Goal: Task Accomplishment & Management: Use online tool/utility

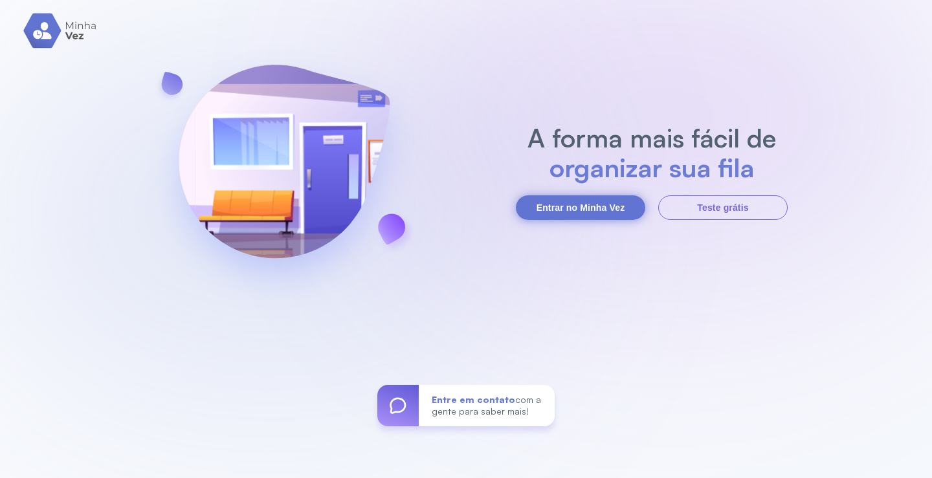
click at [579, 209] on button "Entrar no Minha Vez" at bounding box center [580, 207] width 129 height 25
click at [562, 210] on button "Entrar no Minha Vez" at bounding box center [580, 207] width 129 height 25
click at [593, 210] on button "Entrar no Minha Vez" at bounding box center [580, 207] width 129 height 25
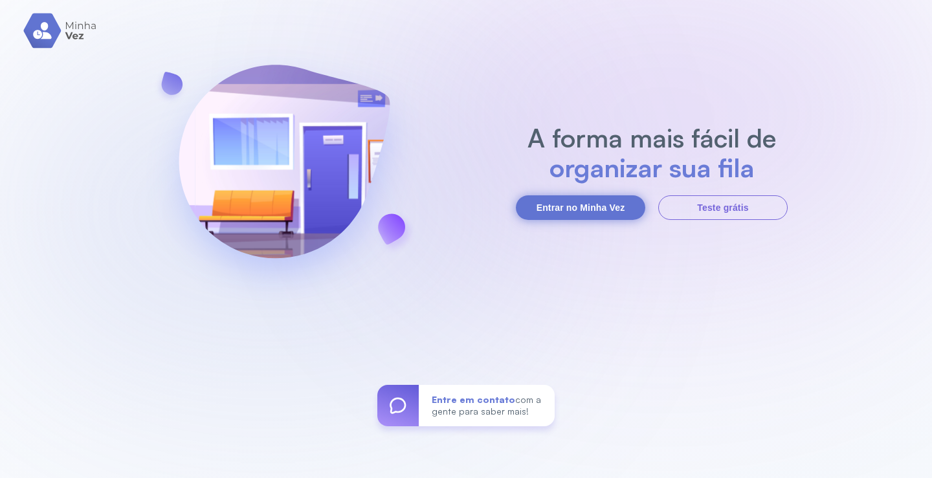
click at [593, 210] on button "Entrar no Minha Vez" at bounding box center [580, 207] width 129 height 25
click at [594, 202] on button "Entrar no Minha Vez" at bounding box center [580, 207] width 129 height 25
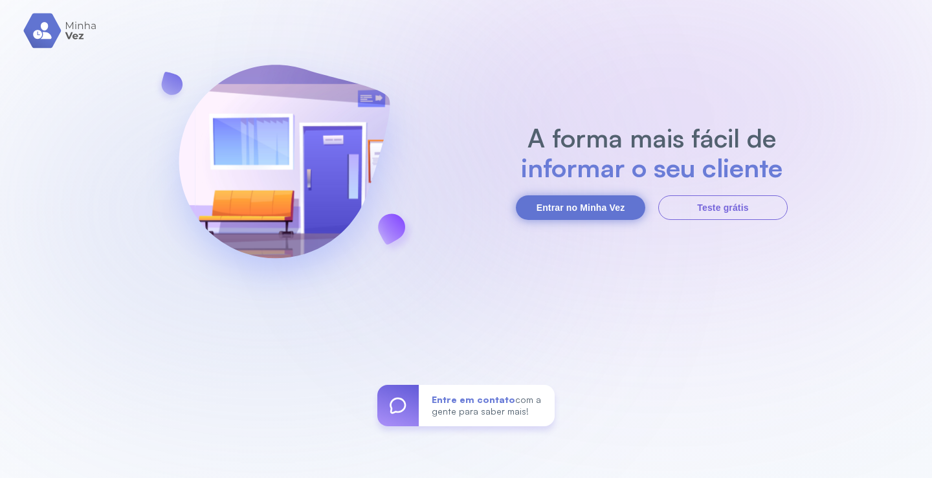
click at [594, 202] on button "Entrar no Minha Vez" at bounding box center [580, 207] width 129 height 25
click at [594, 205] on button "Entrar no Minha Vez" at bounding box center [580, 207] width 129 height 25
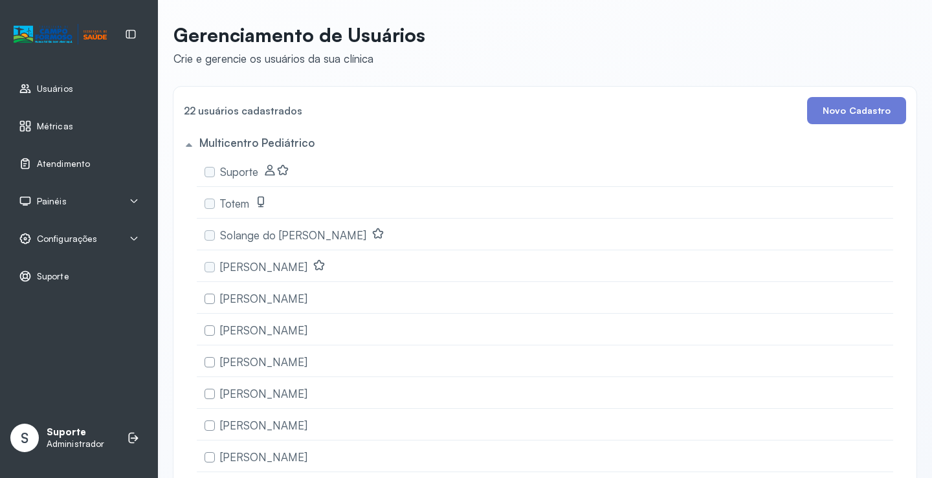
click at [76, 167] on span "Atendimento" at bounding box center [63, 164] width 53 height 11
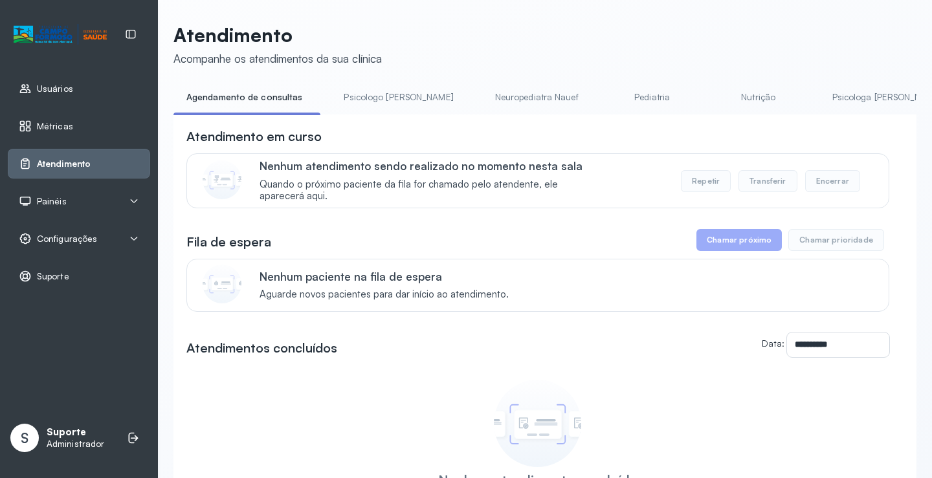
drag, startPoint x: 334, startPoint y: 119, endPoint x: 390, endPoint y: 123, distance: 56.4
click at [390, 123] on div "**********" at bounding box center [544, 354] width 743 height 479
drag, startPoint x: 391, startPoint y: 114, endPoint x: 428, endPoint y: 115, distance: 36.9
click at [428, 115] on ul "Agendamento de consultas Psicologo Pedro Neuropediatra Nauef Pediatria Nutrição…" at bounding box center [544, 101] width 743 height 29
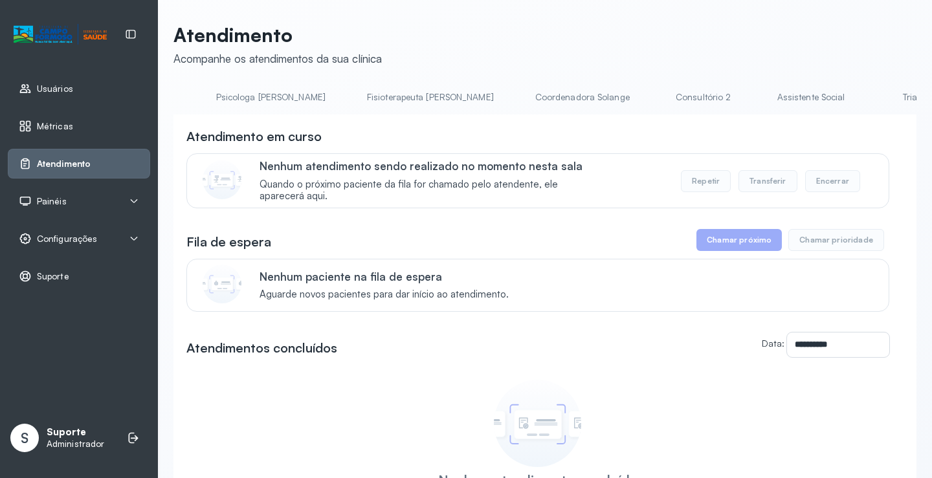
scroll to position [0, 657]
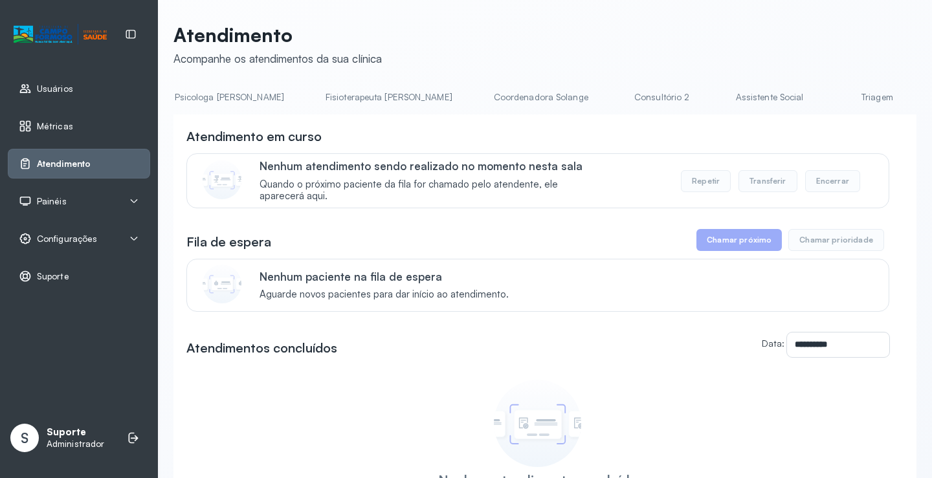
drag, startPoint x: 729, startPoint y: 82, endPoint x: 731, endPoint y: 105, distance: 23.4
click at [729, 82] on div "**********" at bounding box center [544, 308] width 743 height 570
click at [831, 96] on link "Triagem" at bounding box center [876, 97] width 91 height 21
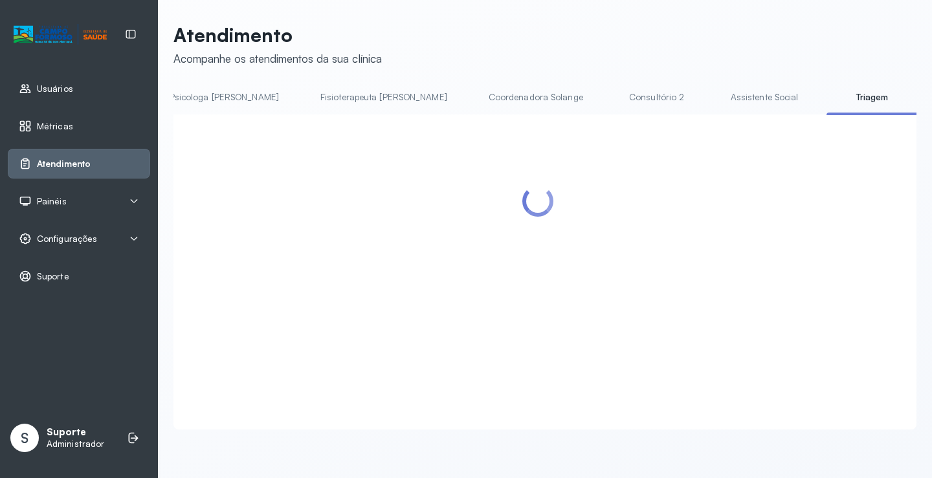
click at [826, 96] on link "Triagem" at bounding box center [871, 97] width 91 height 21
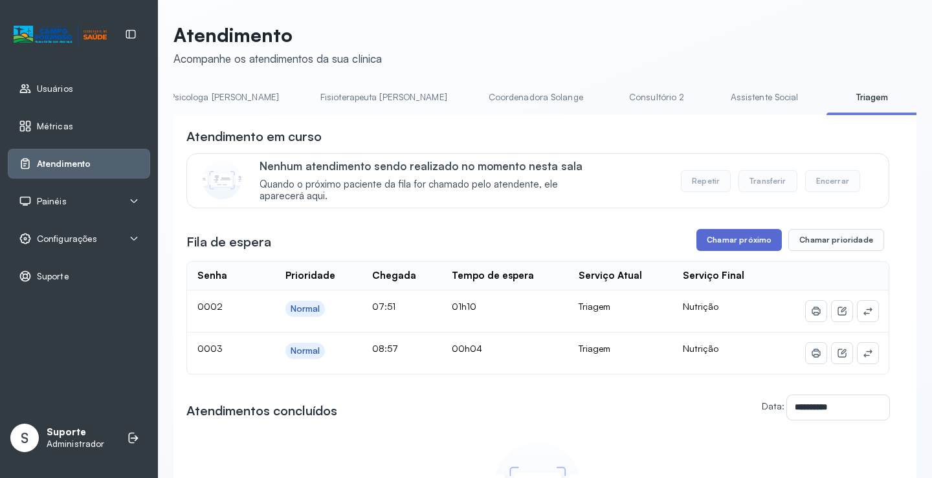
click at [747, 250] on button "Chamar próximo" at bounding box center [738, 240] width 85 height 22
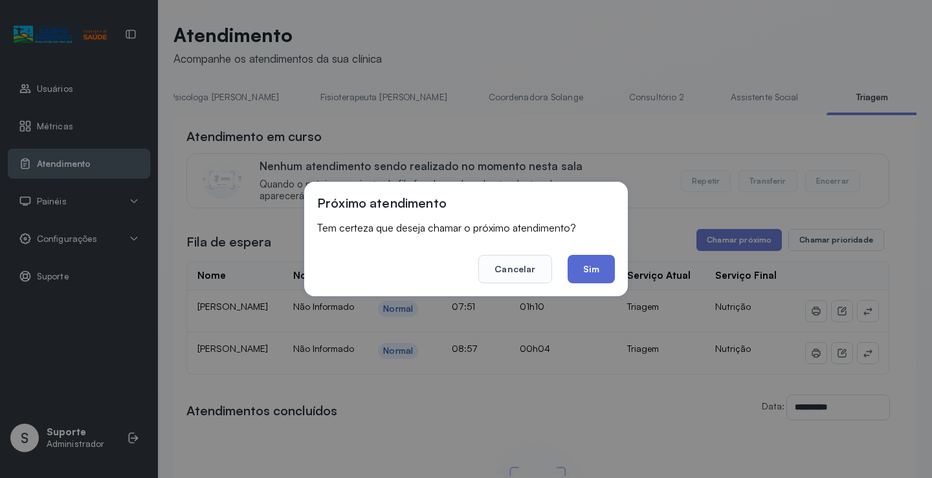
click at [609, 279] on button "Sim" at bounding box center [590, 269] width 47 height 28
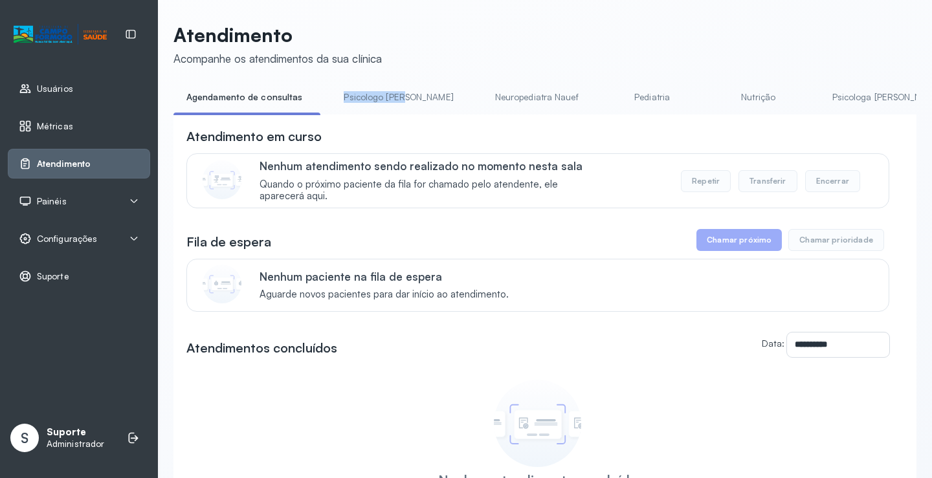
drag, startPoint x: 341, startPoint y: 114, endPoint x: 399, endPoint y: 115, distance: 58.2
click at [399, 115] on li "Psicologo [PERSON_NAME]" at bounding box center [401, 101] width 140 height 29
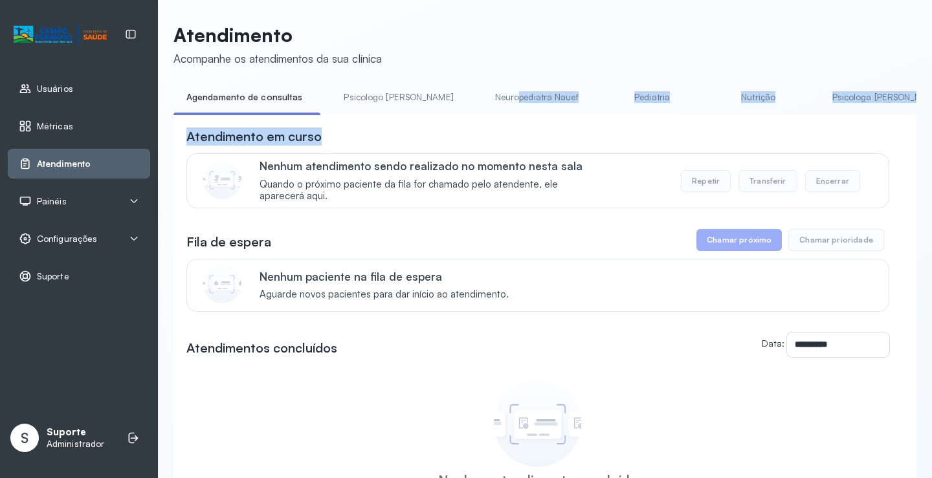
drag, startPoint x: 395, startPoint y: 118, endPoint x: 414, endPoint y: 134, distance: 24.4
click at [448, 128] on div "**********" at bounding box center [544, 354] width 743 height 479
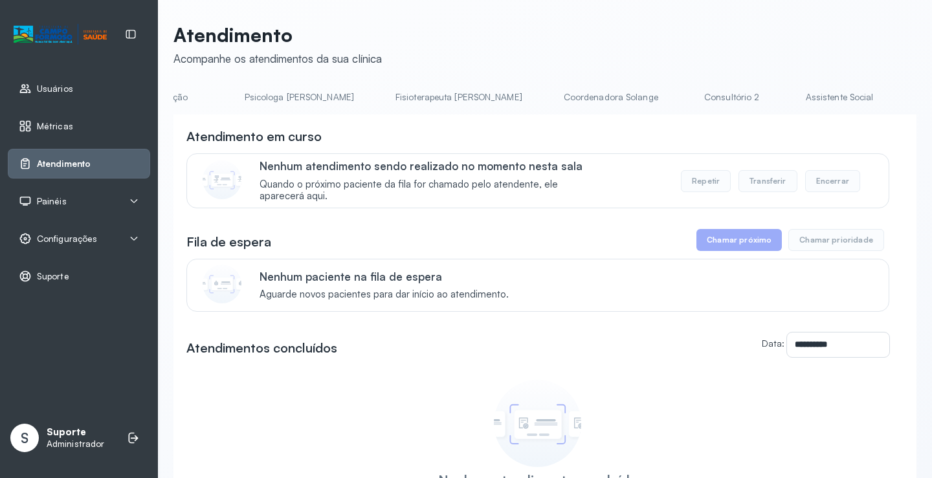
scroll to position [0, 697]
click at [792, 102] on link "Triagem" at bounding box center [837, 97] width 91 height 21
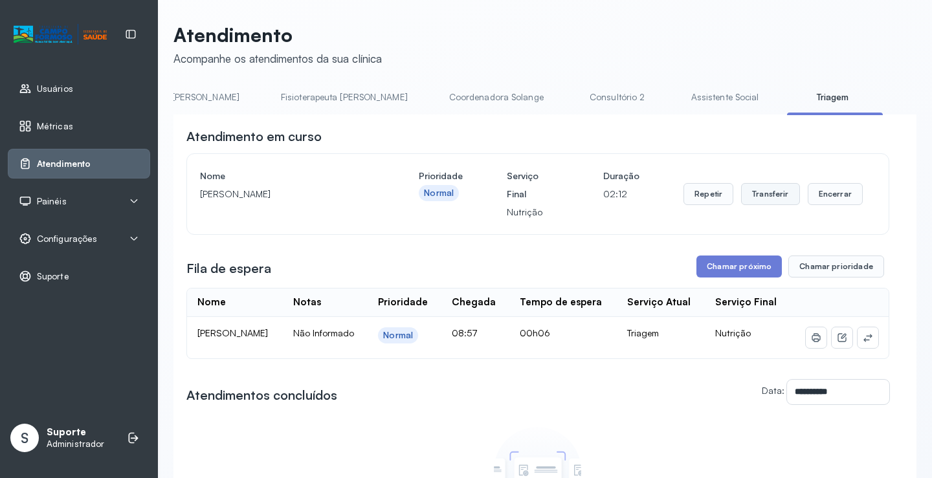
click at [758, 191] on button "Transferir" at bounding box center [770, 194] width 59 height 22
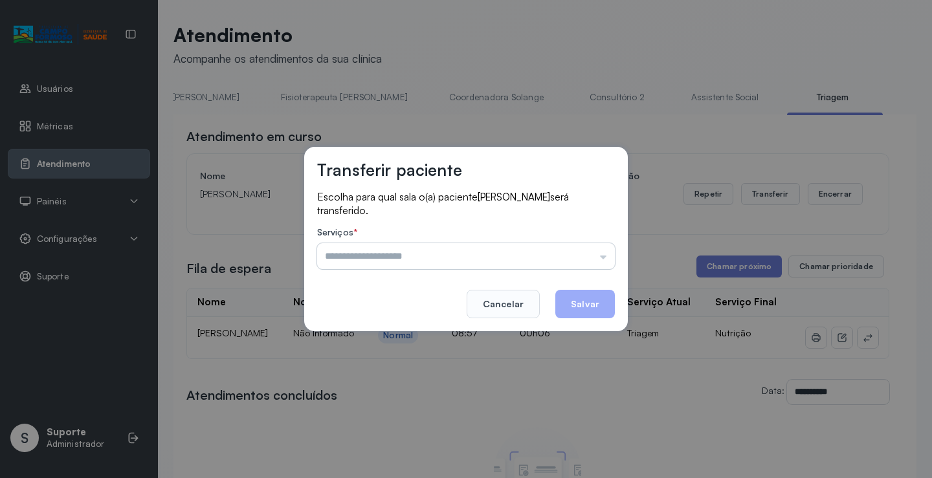
click at [606, 252] on input "text" at bounding box center [466, 256] width 298 height 26
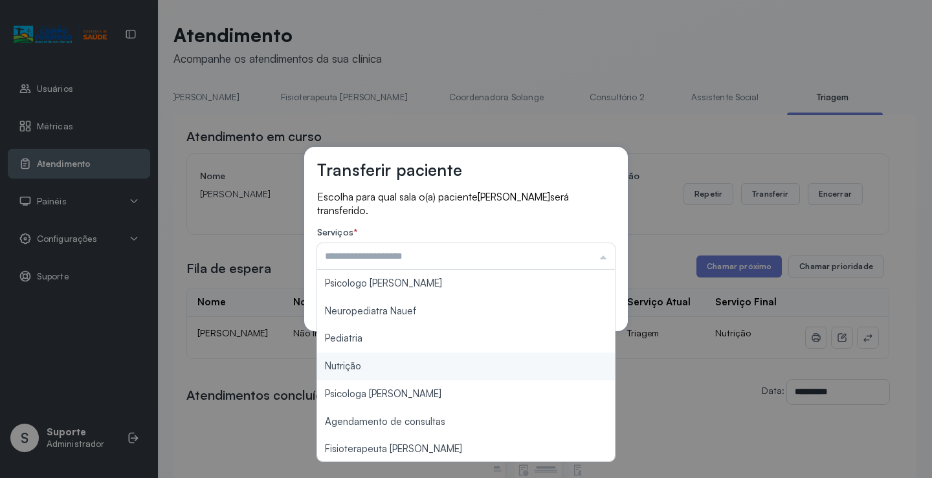
type input "********"
drag, startPoint x: 400, startPoint y: 364, endPoint x: 421, endPoint y: 369, distance: 21.3
click at [402, 365] on div "Transferir paciente Escolha para qual sala o(a) paciente Kamilla Silva de Souza…" at bounding box center [466, 239] width 932 height 478
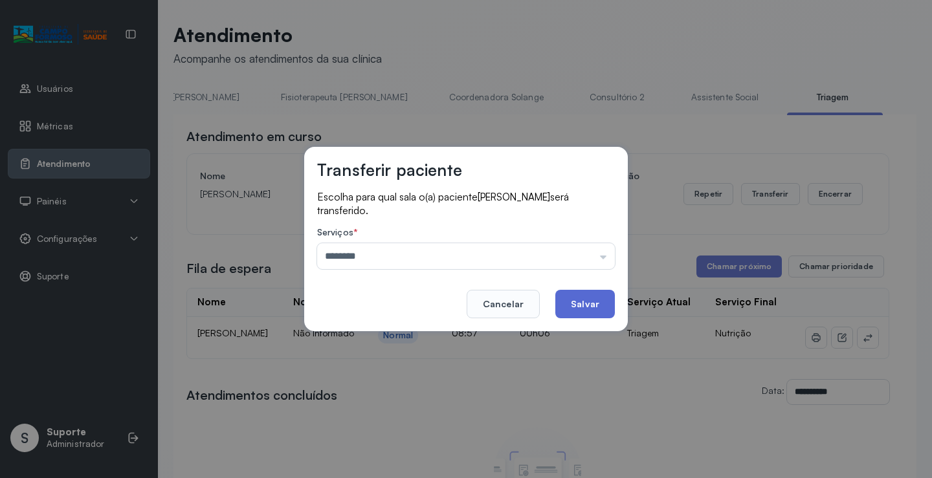
click at [587, 299] on button "Salvar" at bounding box center [585, 304] width 60 height 28
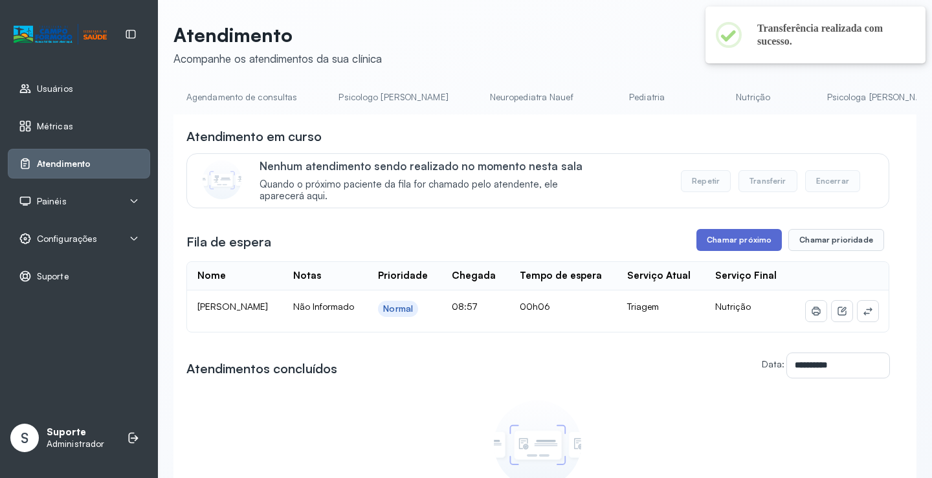
click at [724, 246] on button "Chamar próximo" at bounding box center [738, 240] width 85 height 22
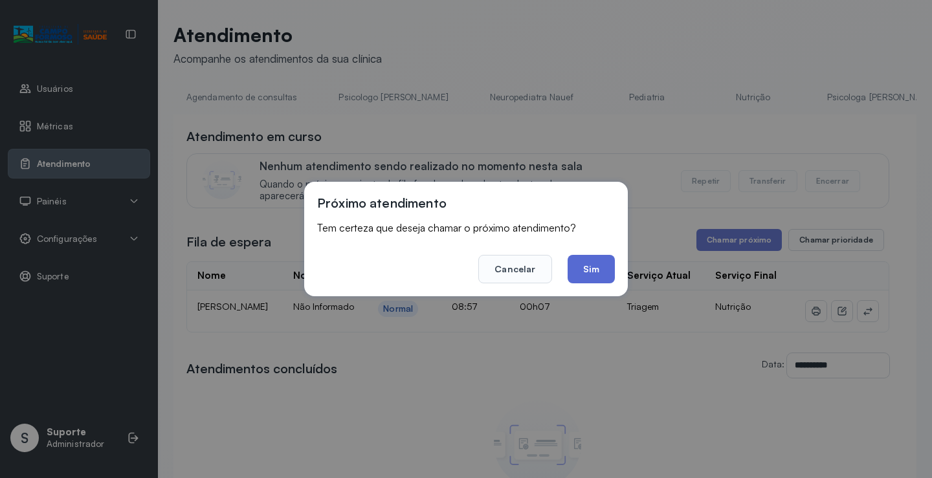
click at [588, 267] on button "Sim" at bounding box center [590, 269] width 47 height 28
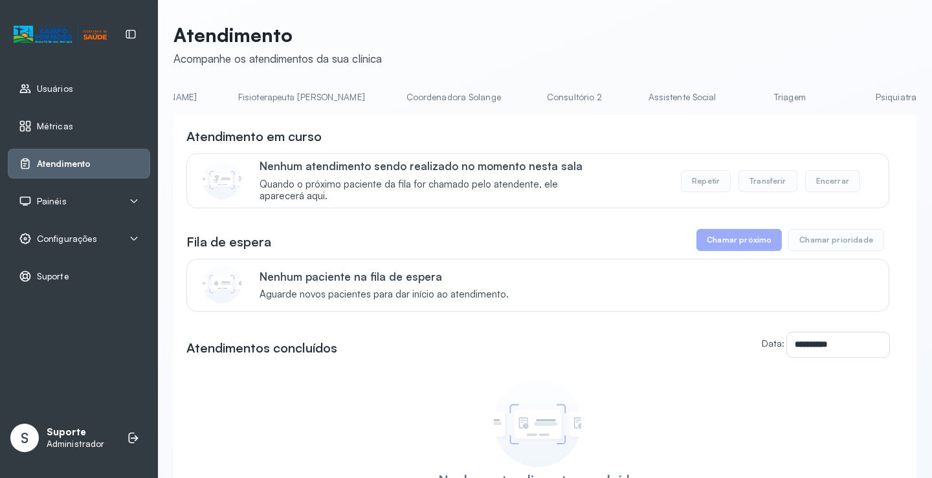
scroll to position [0, 759]
click at [730, 98] on link "Triagem" at bounding box center [775, 97] width 91 height 21
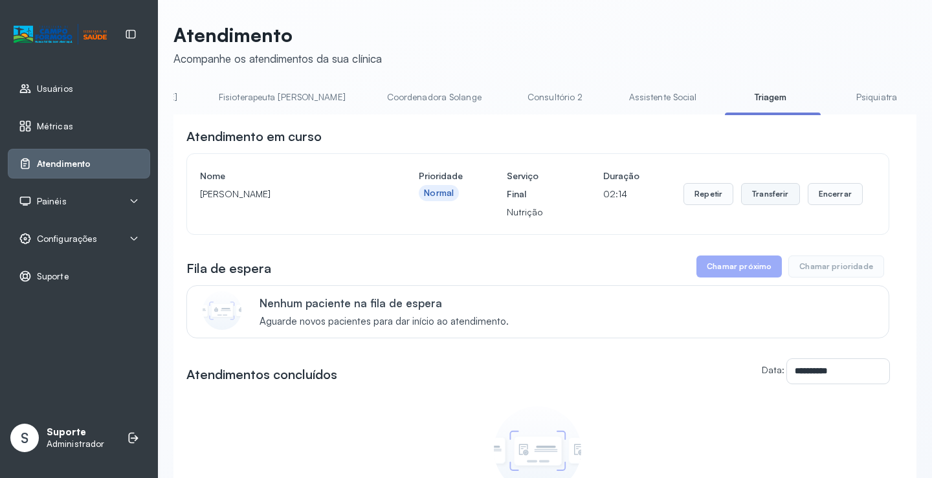
click at [770, 200] on button "Transferir" at bounding box center [770, 194] width 59 height 22
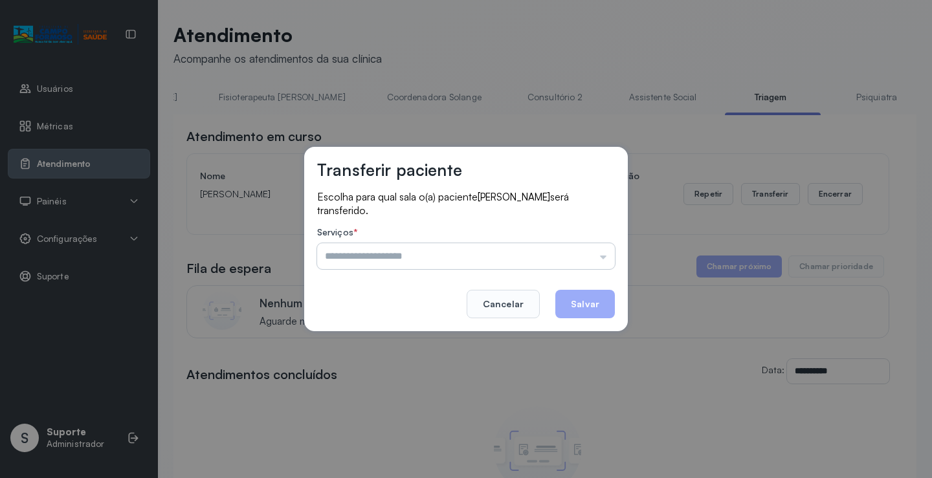
click at [601, 257] on input "text" at bounding box center [466, 256] width 298 height 26
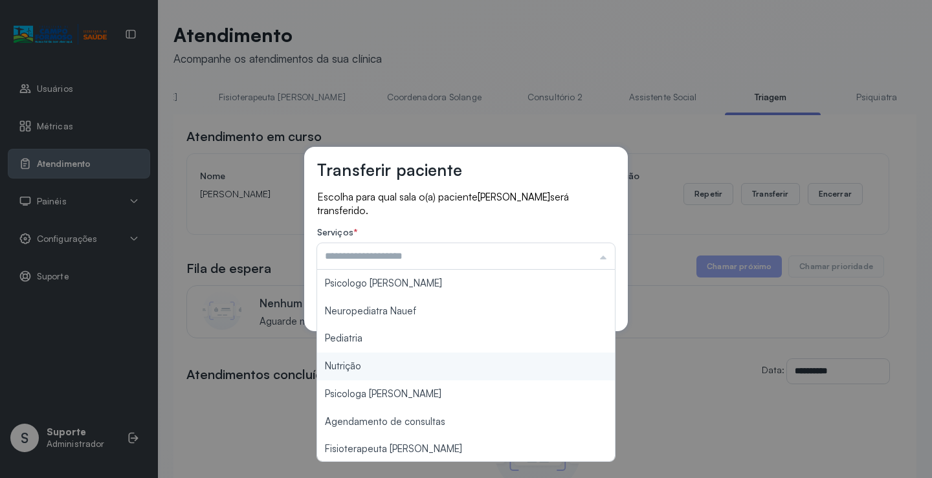
type input "********"
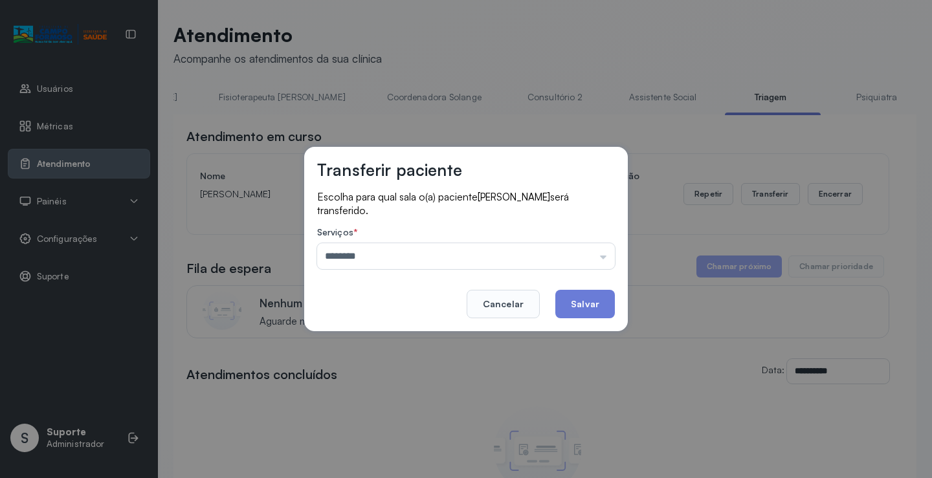
click at [384, 364] on div "Transferir paciente Escolha para qual sala o(a) paciente [PERSON_NAME] será tra…" at bounding box center [466, 239] width 932 height 478
click at [579, 306] on button "Salvar" at bounding box center [585, 304] width 60 height 28
